Goal: Task Accomplishment & Management: Complete application form

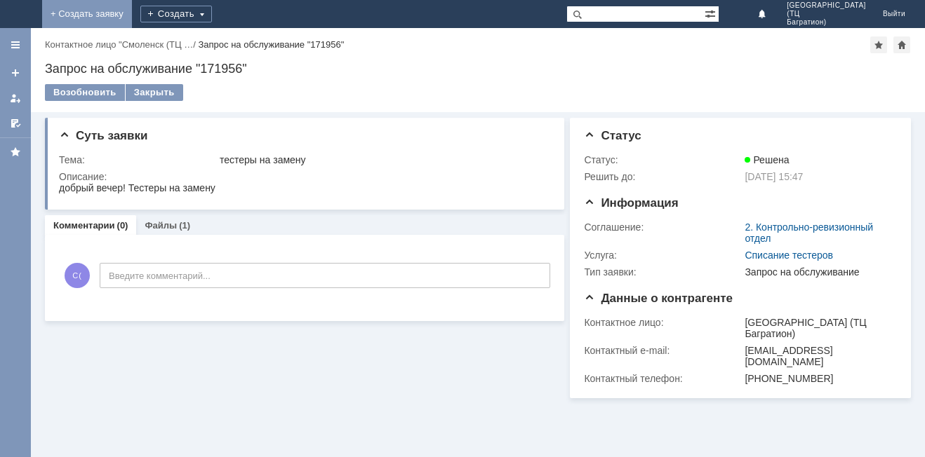
click at [132, 10] on link "+ Создать заявку" at bounding box center [87, 14] width 90 height 28
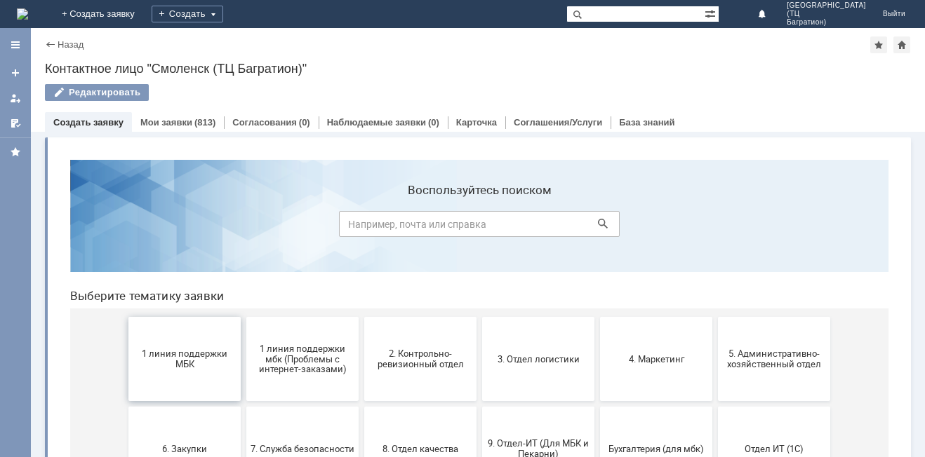
click at [177, 354] on span "1 линия поддержки МБК" at bounding box center [185, 359] width 104 height 21
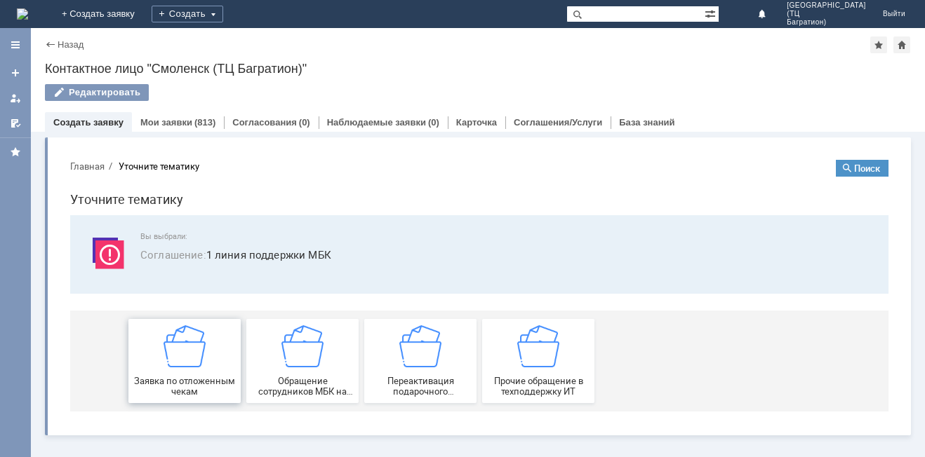
click at [179, 367] on img at bounding box center [184, 347] width 42 height 42
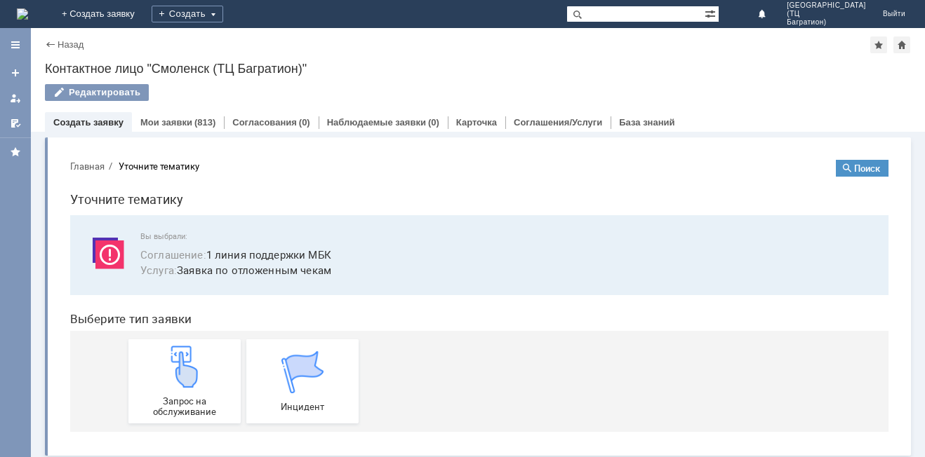
click at [180, 367] on img at bounding box center [184, 367] width 42 height 42
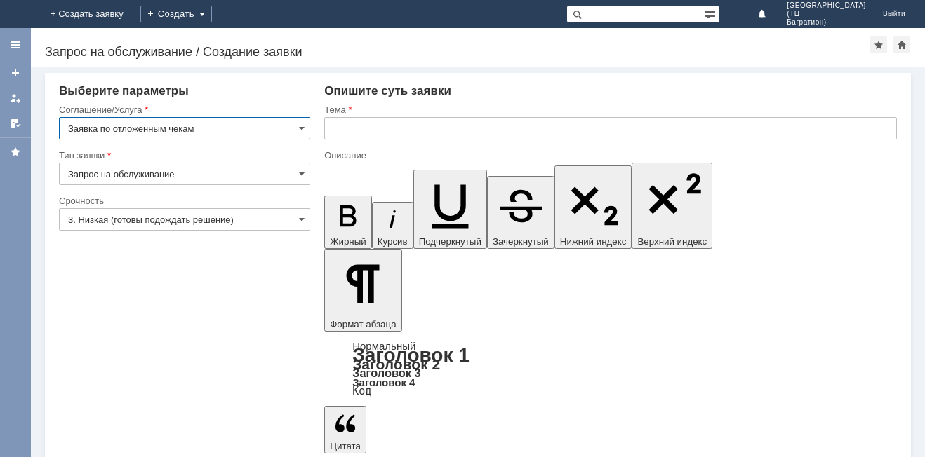
click at [269, 221] on input "3. Низкая (готовы подождать решение)" at bounding box center [184, 219] width 251 height 22
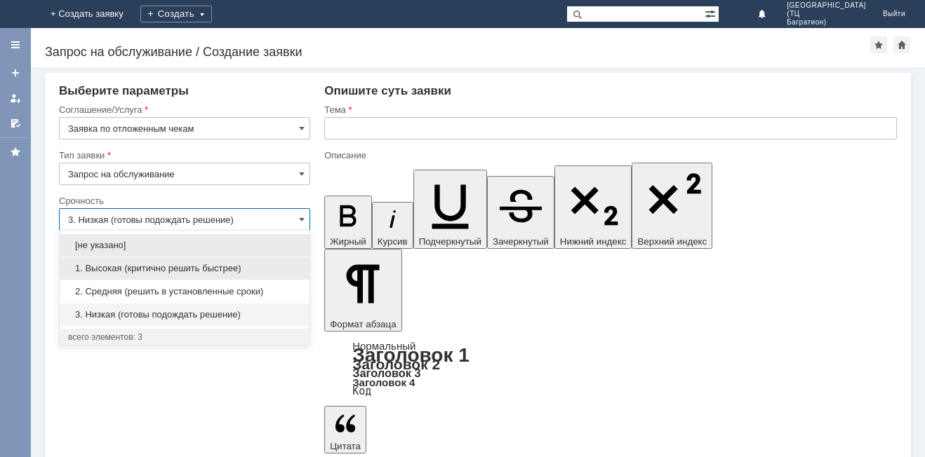
click at [199, 272] on span "1. Высокая (критично решить быстрее)" at bounding box center [184, 268] width 233 height 11
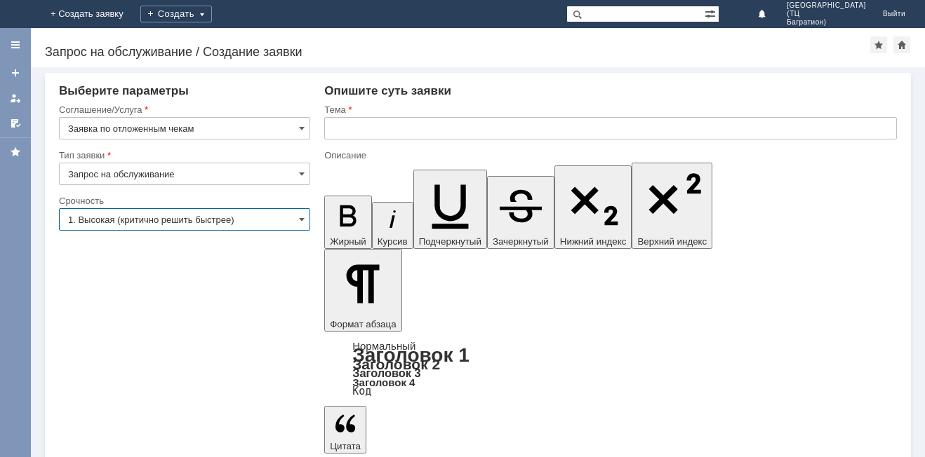
type input "1. Высокая (критично решить быстрее)"
click at [361, 127] on input "text" at bounding box center [610, 128] width 572 height 22
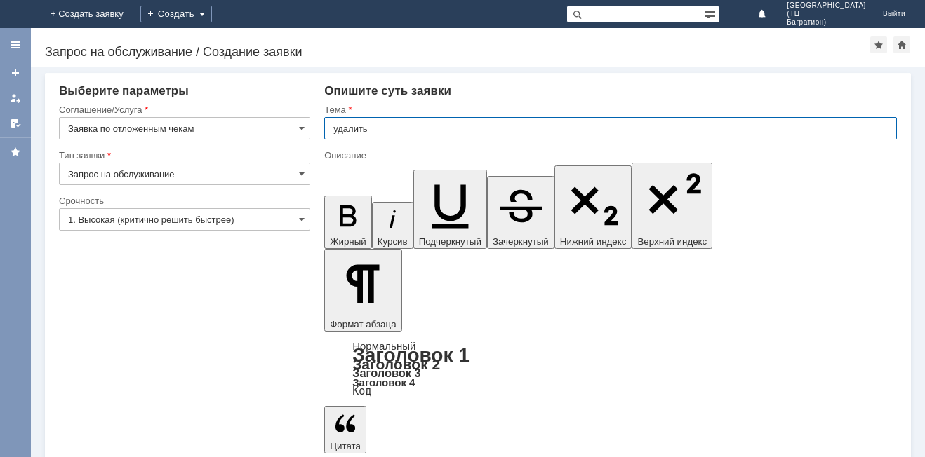
type input "удалить"
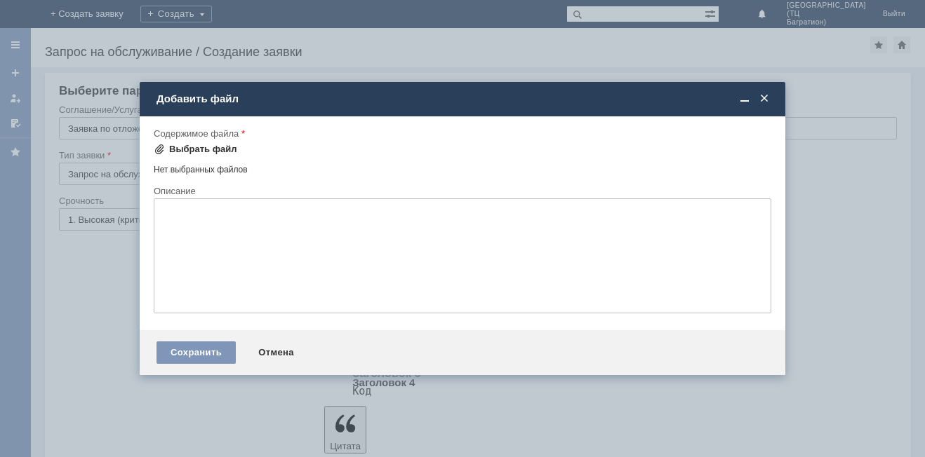
click at [189, 151] on div "Выбрать файл" at bounding box center [203, 149] width 68 height 11
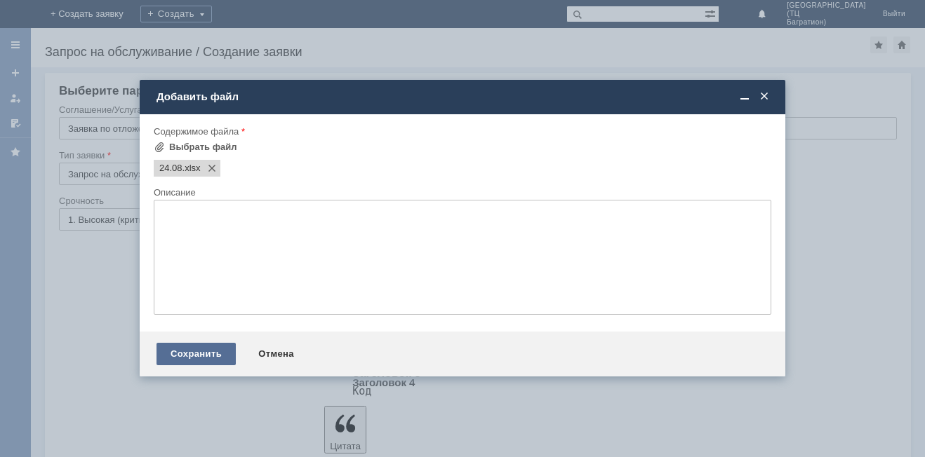
click at [209, 349] on div "Сохранить" at bounding box center [195, 354] width 79 height 22
